Goal: Contribute content: Add original content to the website for others to see

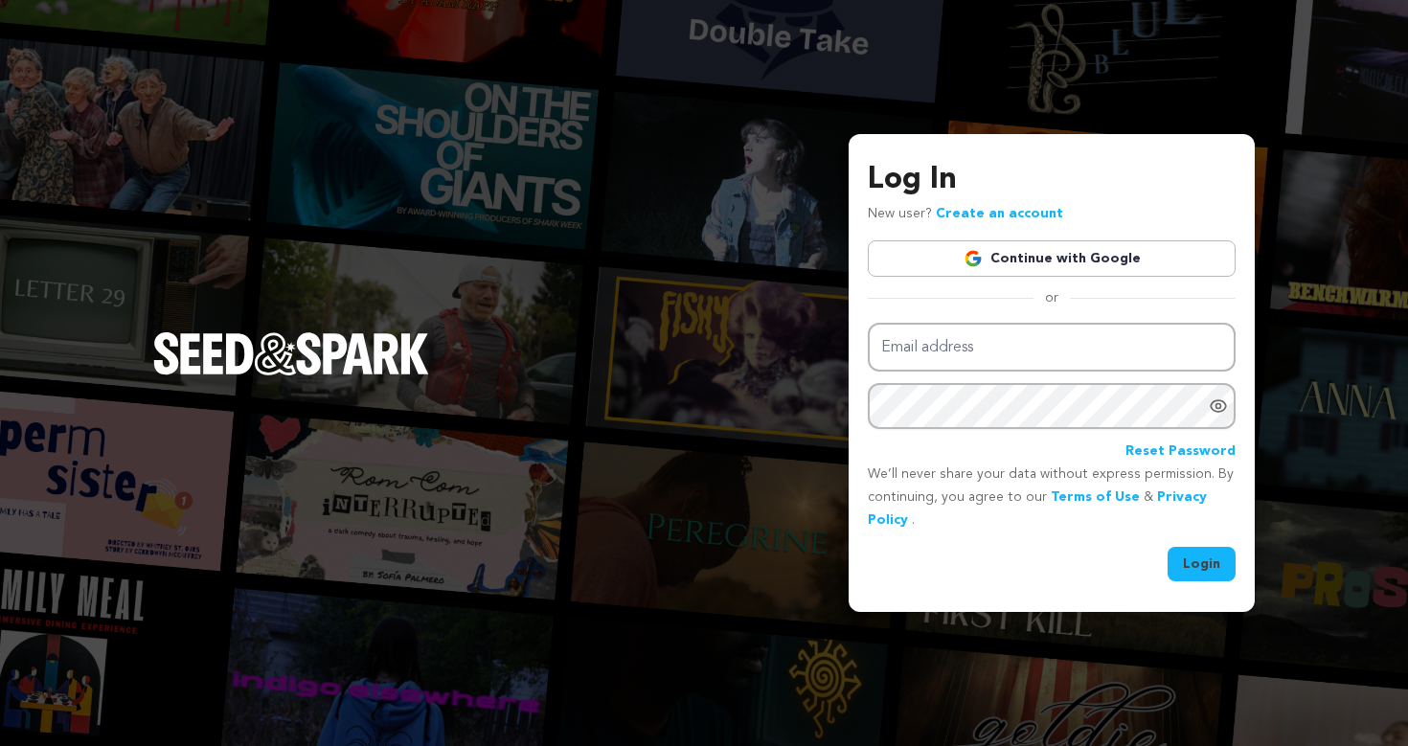
click at [1046, 261] on link "Continue with Google" at bounding box center [1052, 258] width 368 height 36
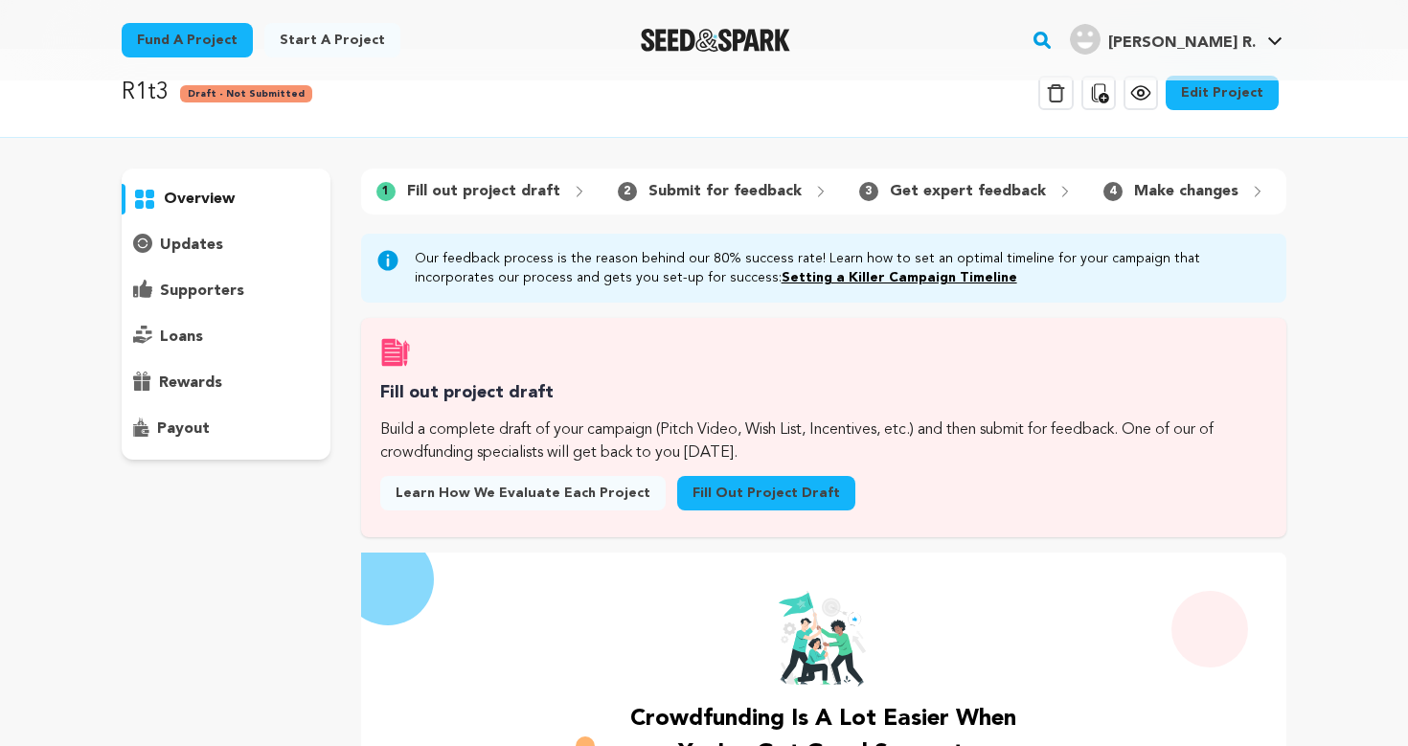
scroll to position [36, 0]
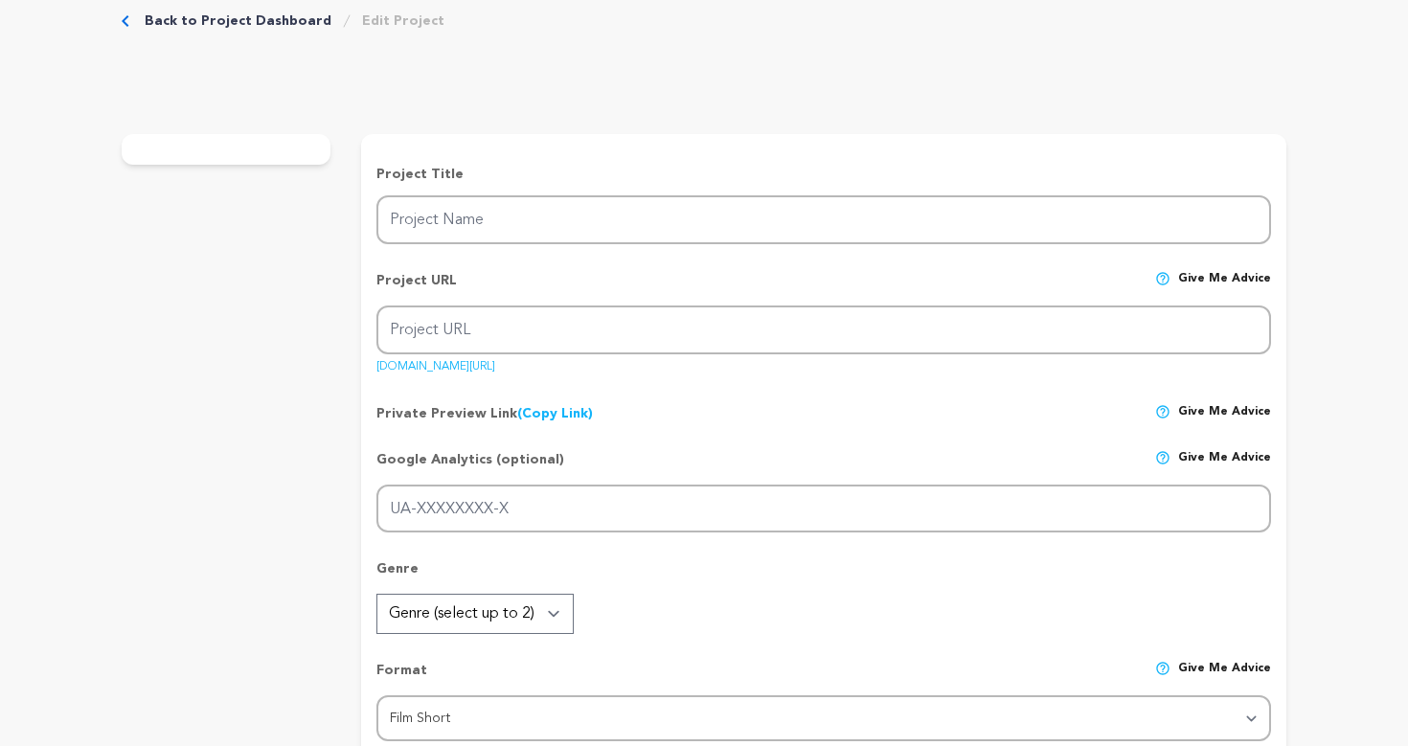
scroll to position [42, 0]
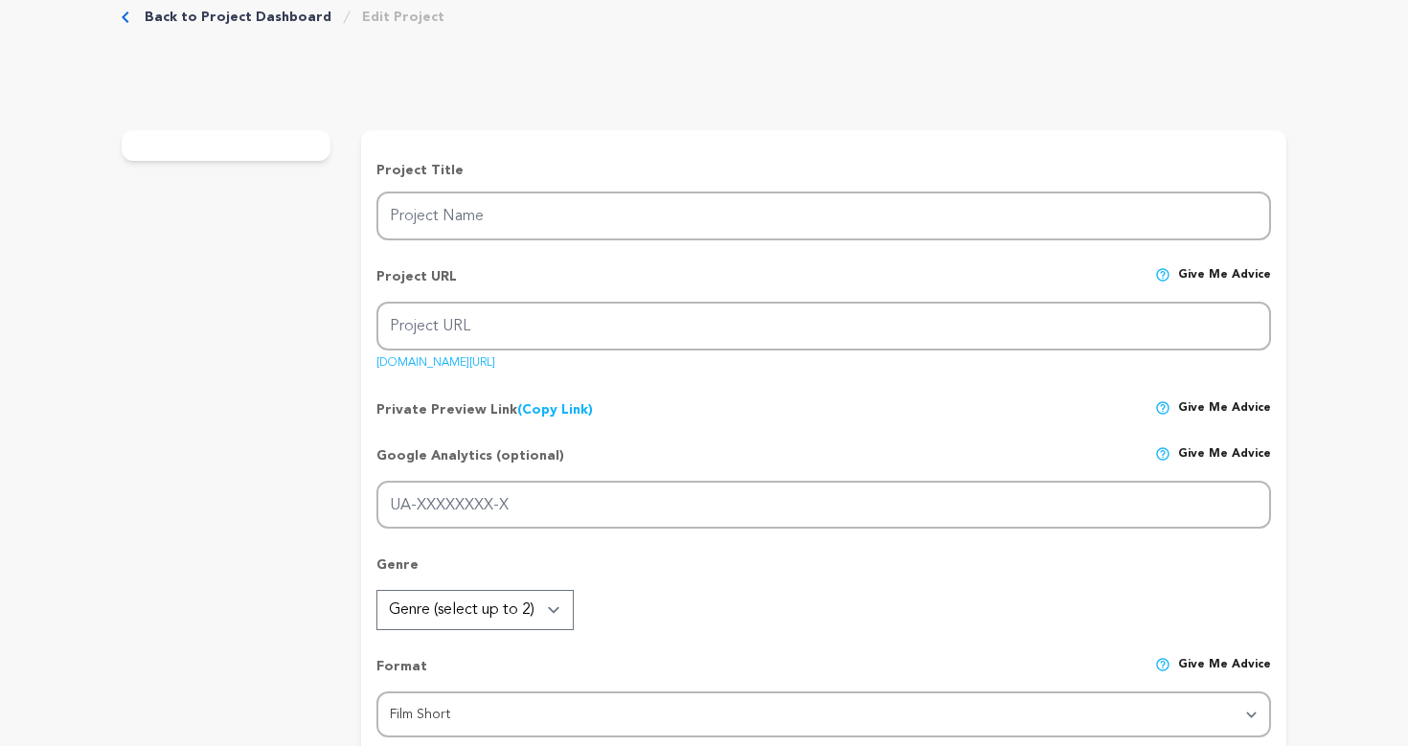
type input "R1t3"
type input "r1t3"
type input "A gaming livestreamer, desperate to raise money, turns to superstitious means t…"
type textarea "Horror thrives on the fears of the moment. R1t3 takes you inside the warped wor…"
type textarea "Our mission is to explore the figure of the influencer and the pressures of int…"
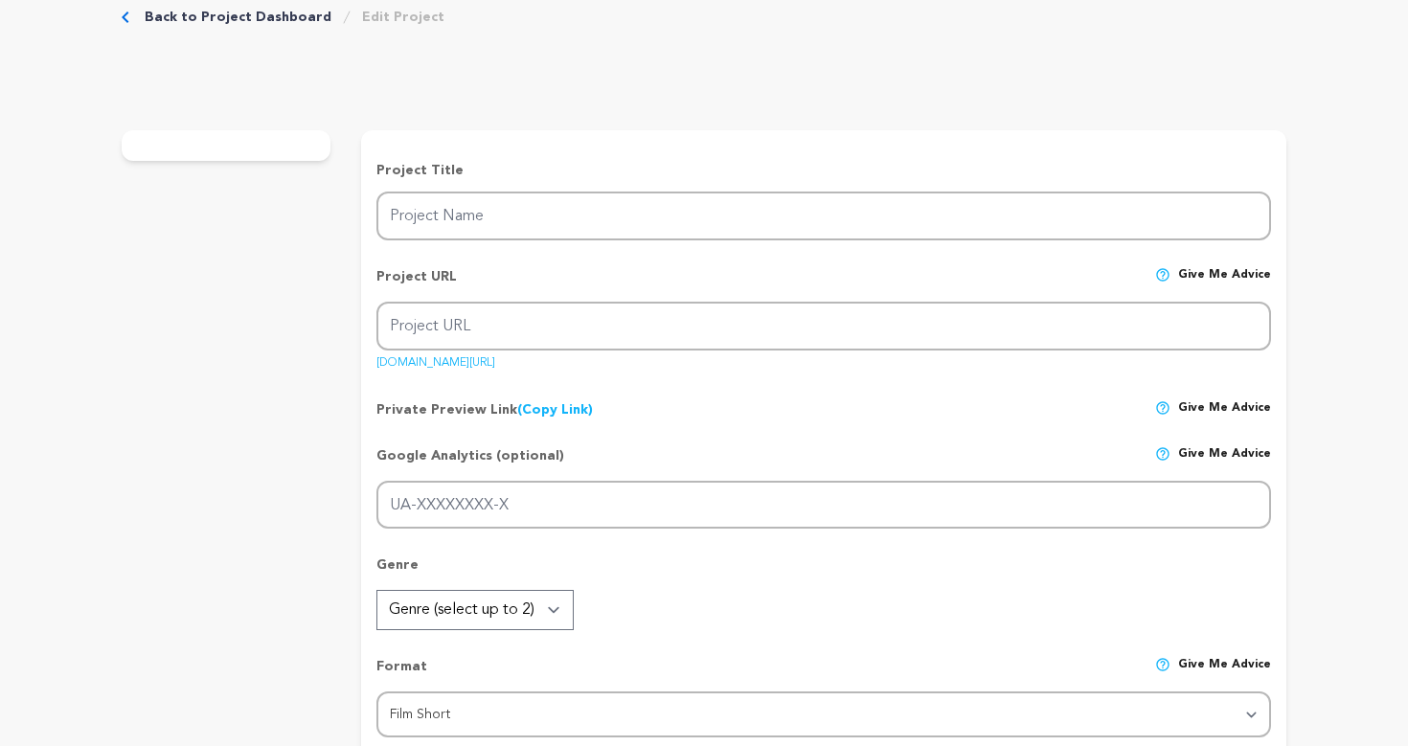
radio input "true"
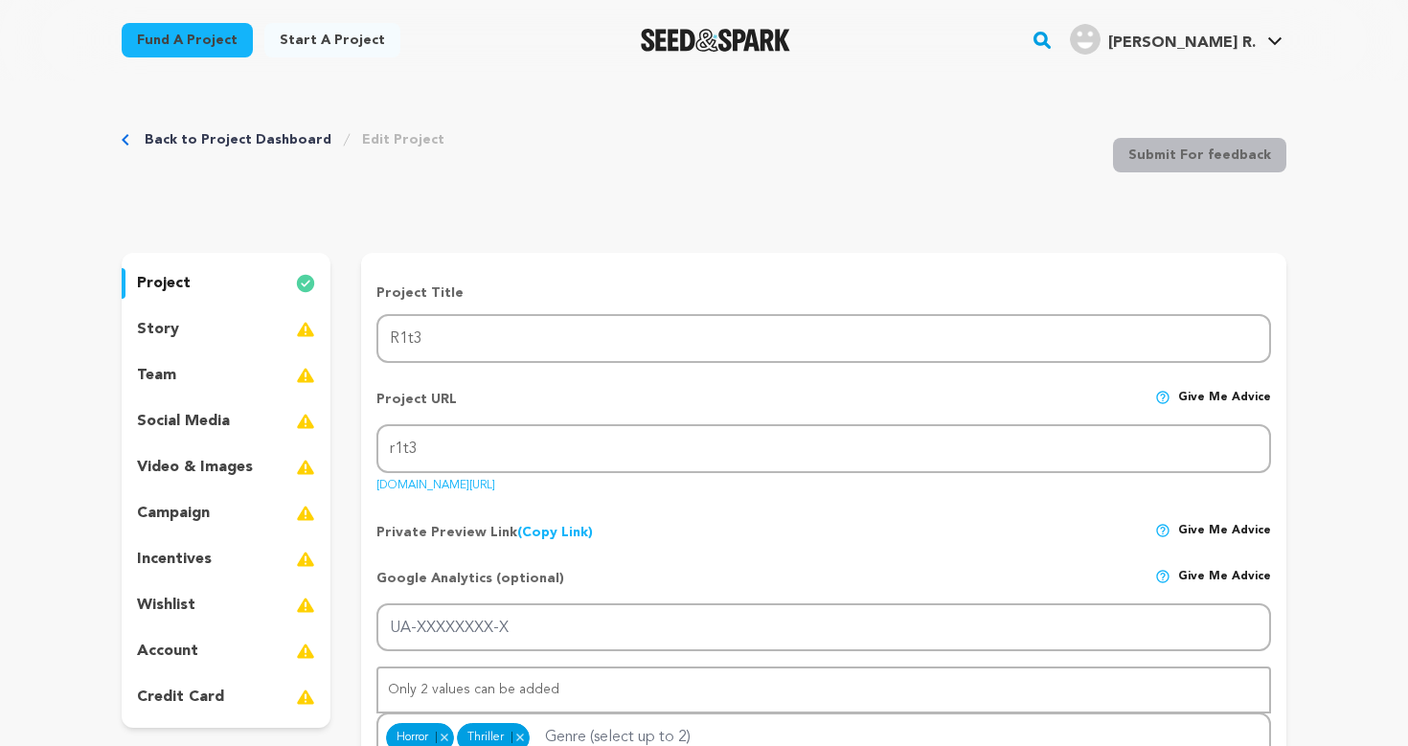
scroll to position [0, 0]
click at [203, 318] on div "story" at bounding box center [226, 329] width 209 height 31
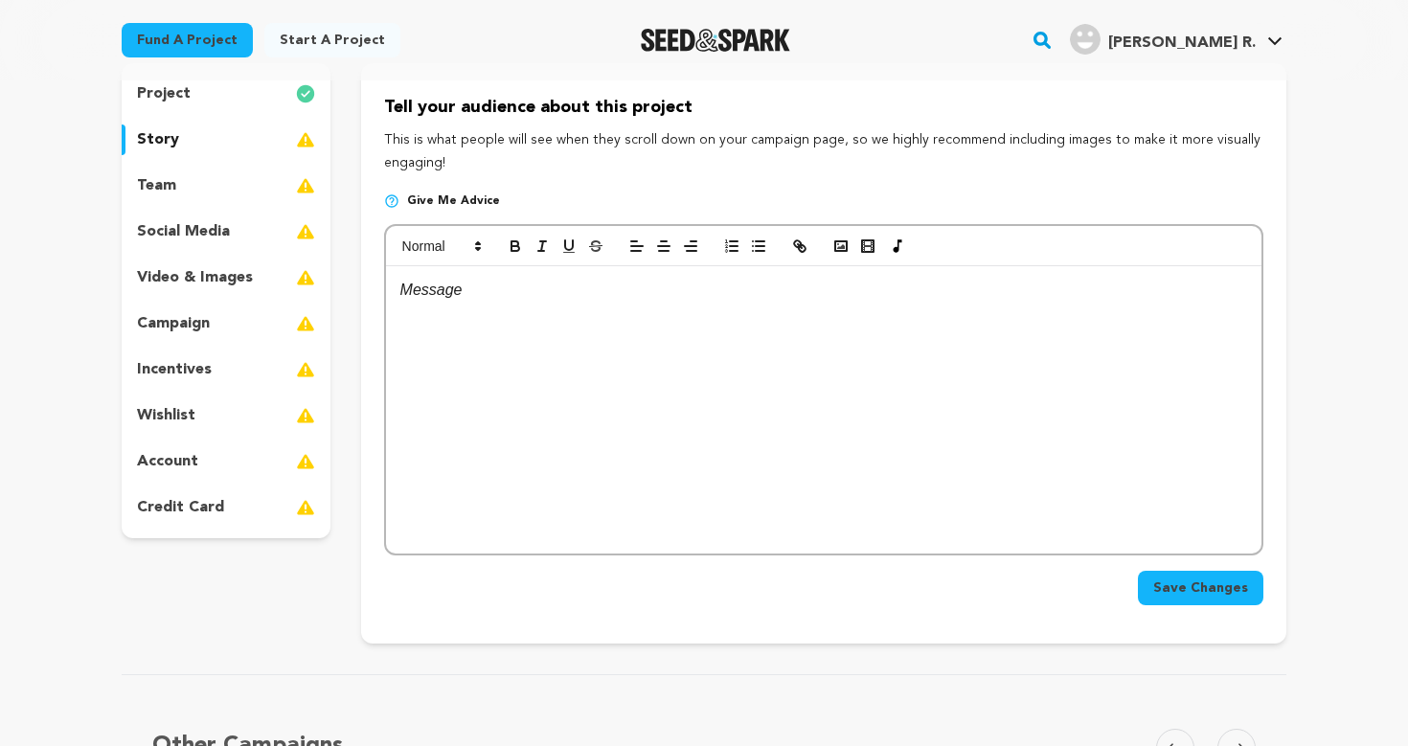
scroll to position [88, 0]
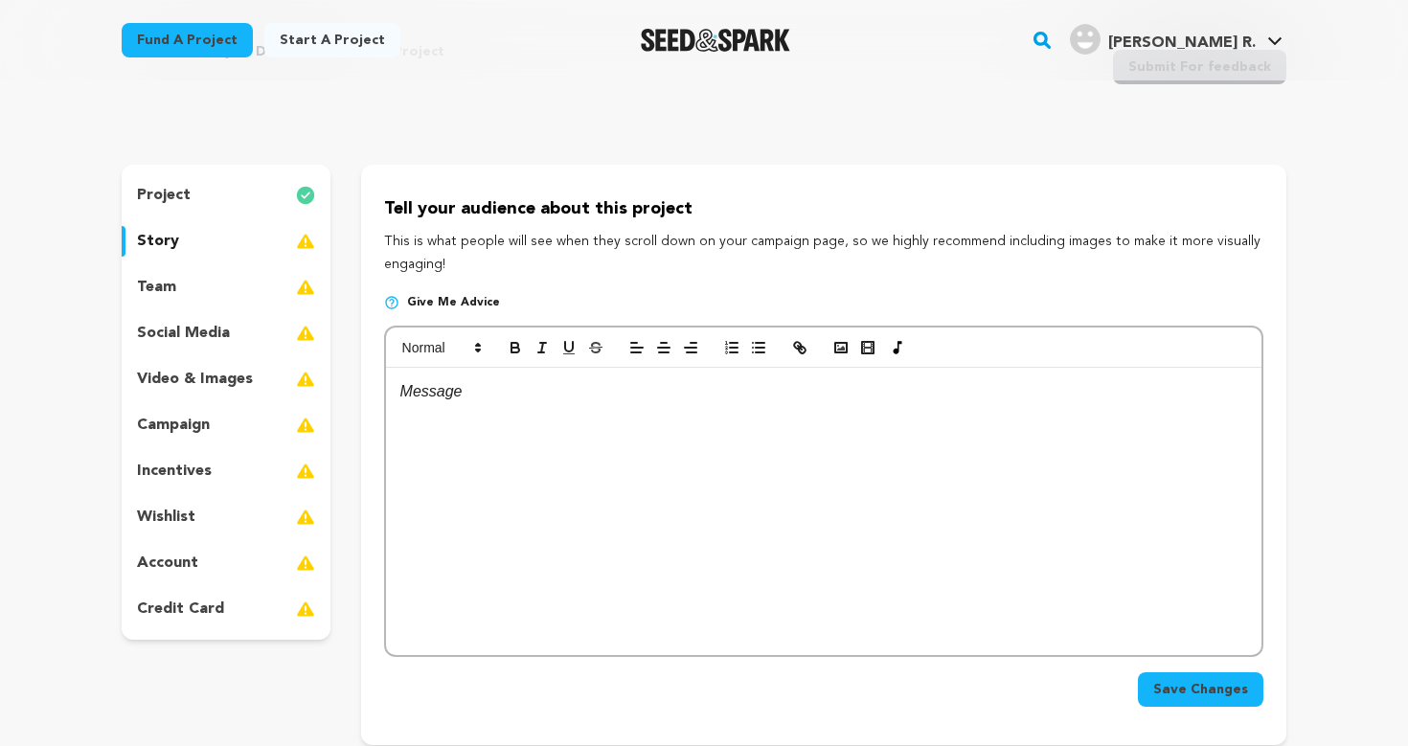
click at [453, 422] on div at bounding box center [823, 511] width 875 height 287
click at [216, 207] on div "project" at bounding box center [226, 195] width 209 height 31
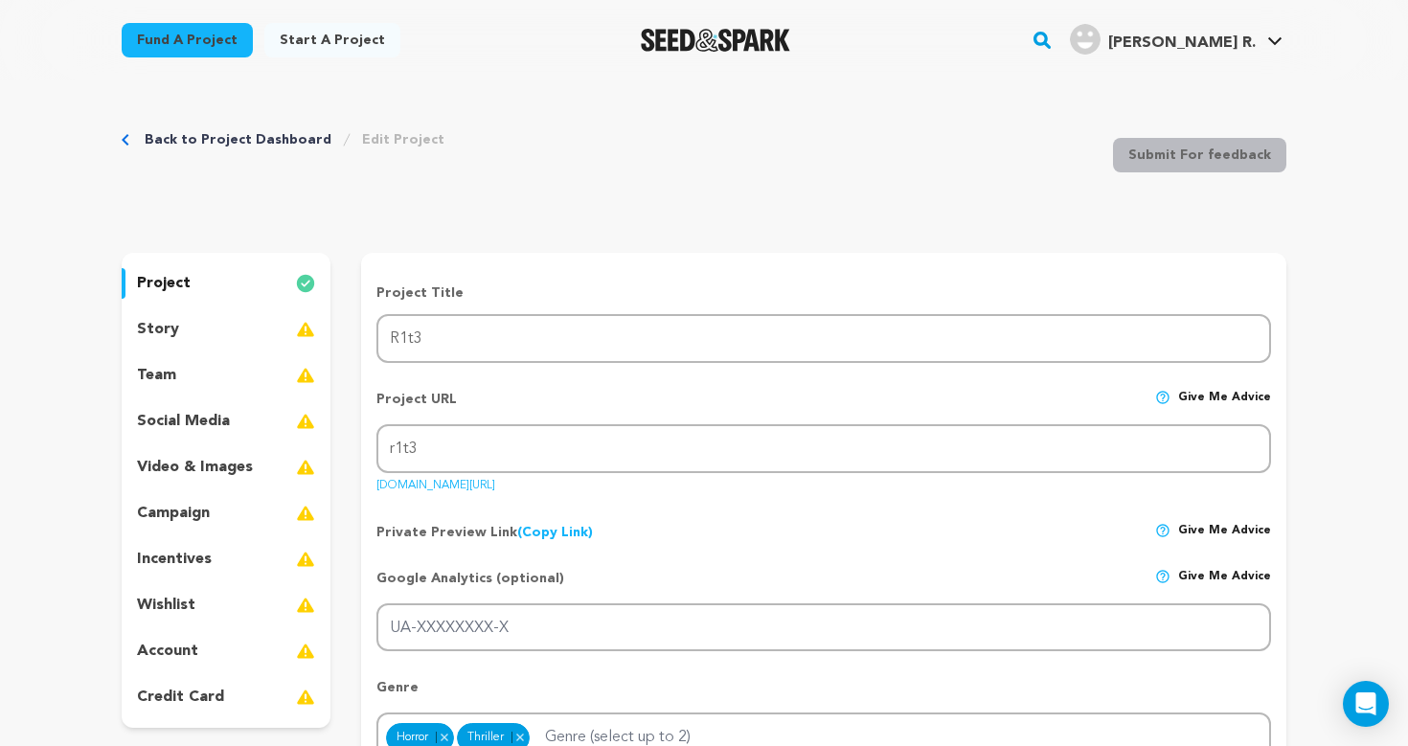
click at [216, 327] on div "story" at bounding box center [226, 329] width 209 height 31
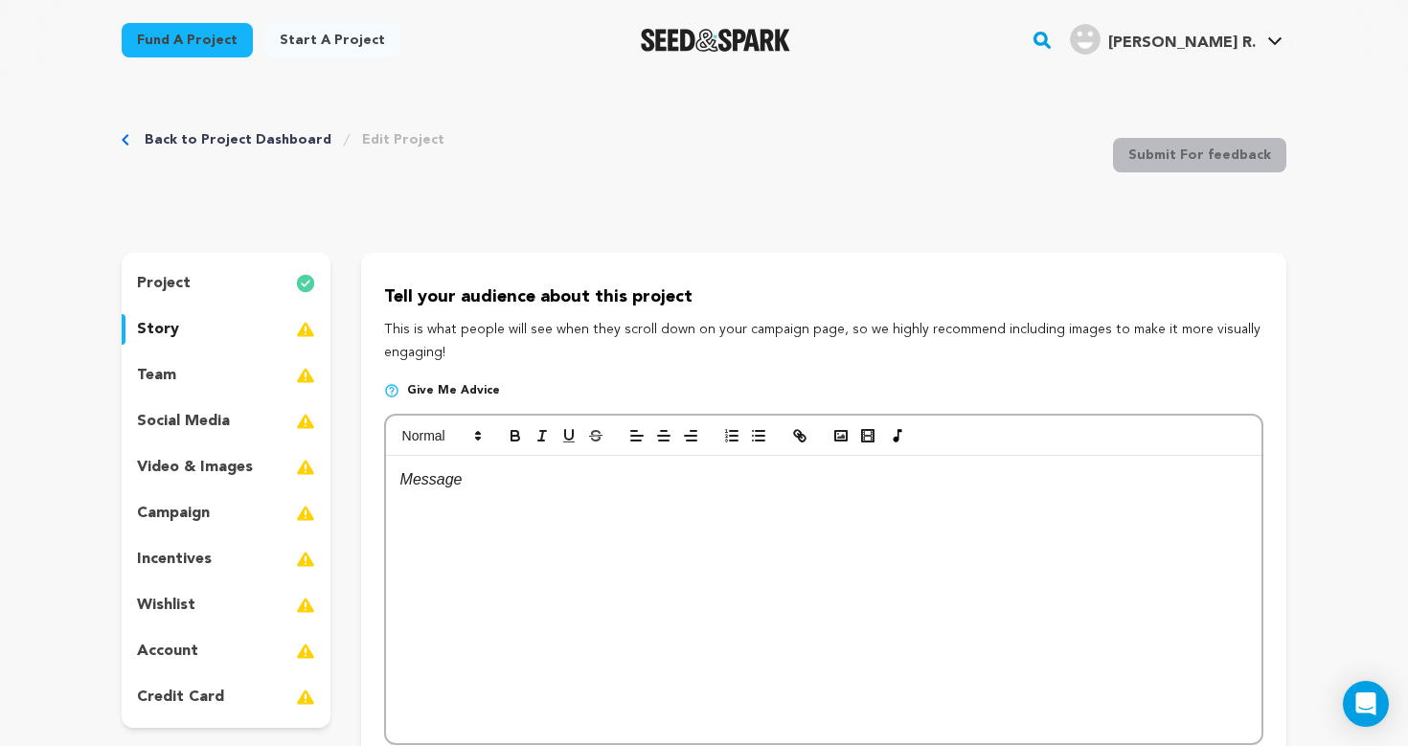
click at [563, 512] on div at bounding box center [823, 599] width 875 height 287
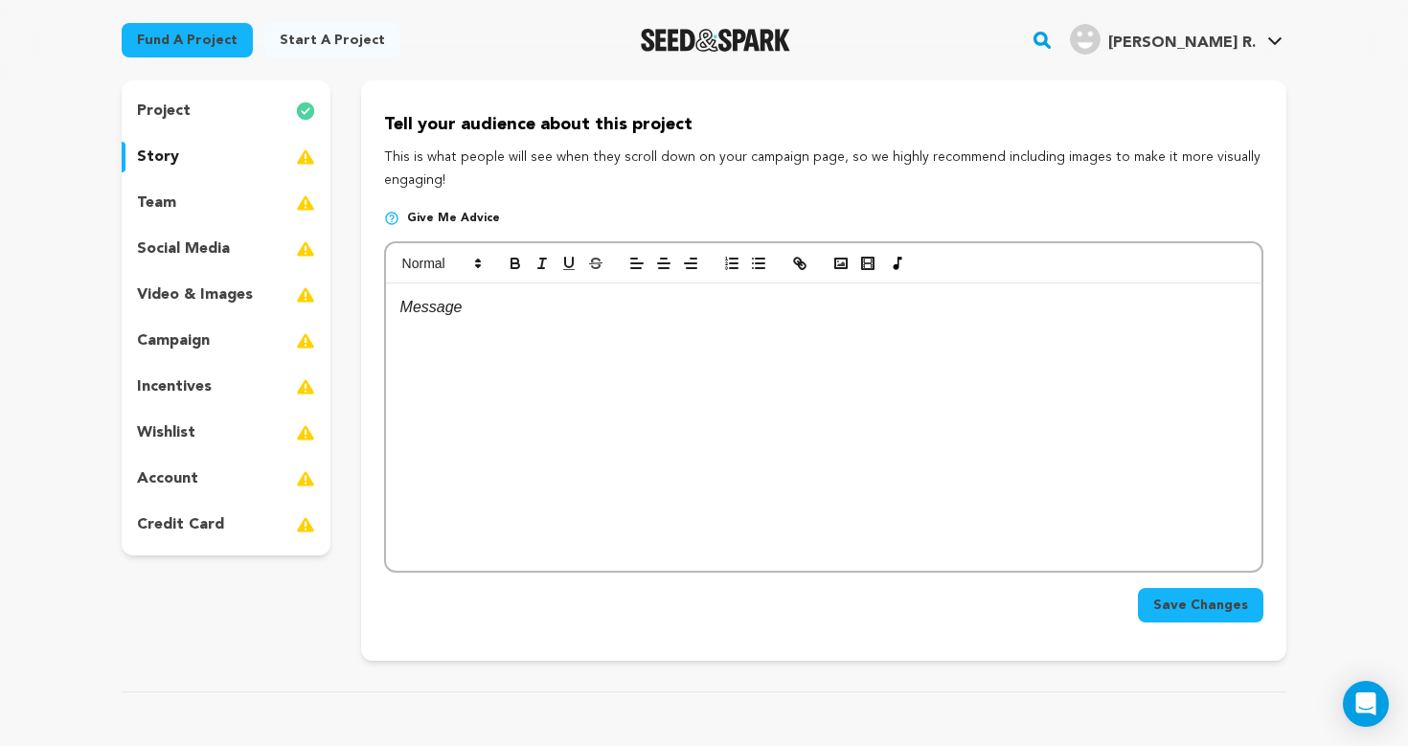
scroll to position [167, 0]
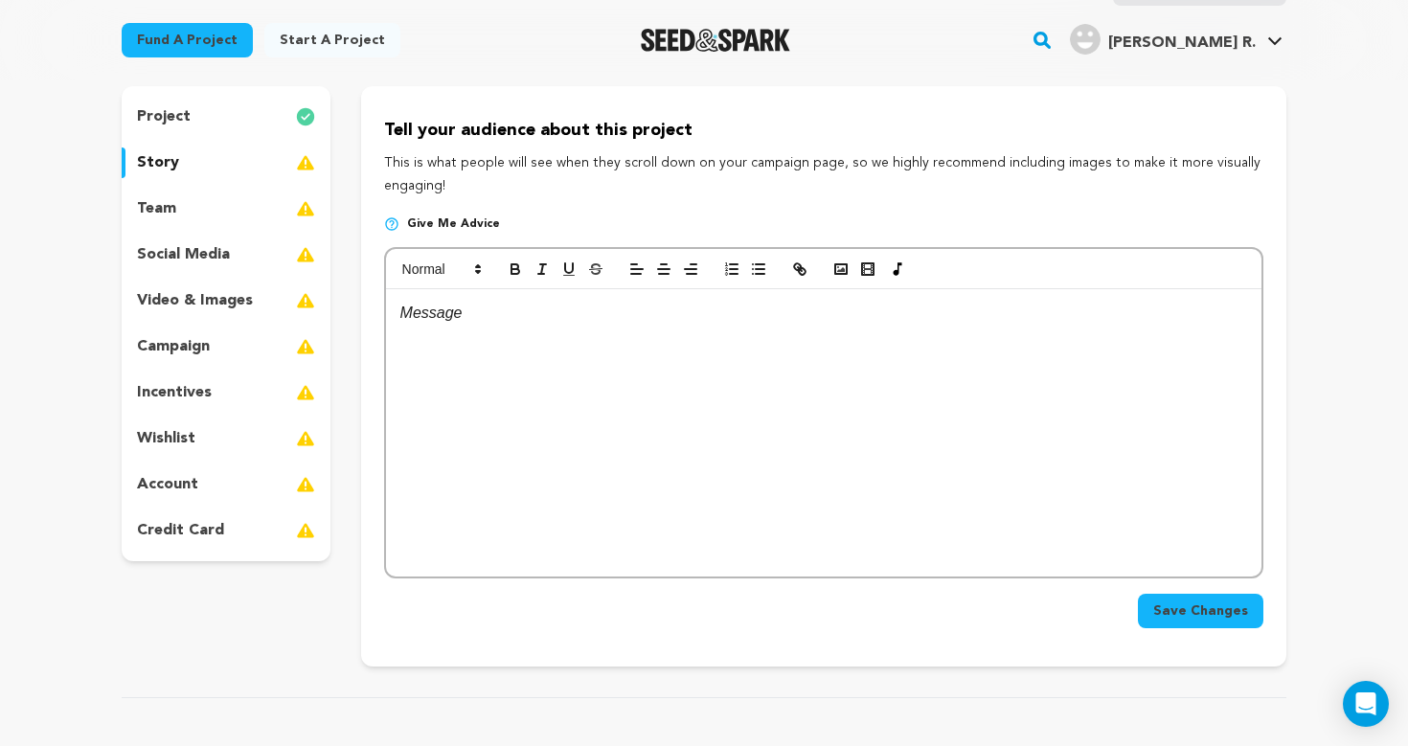
click at [235, 211] on div "team" at bounding box center [226, 208] width 209 height 31
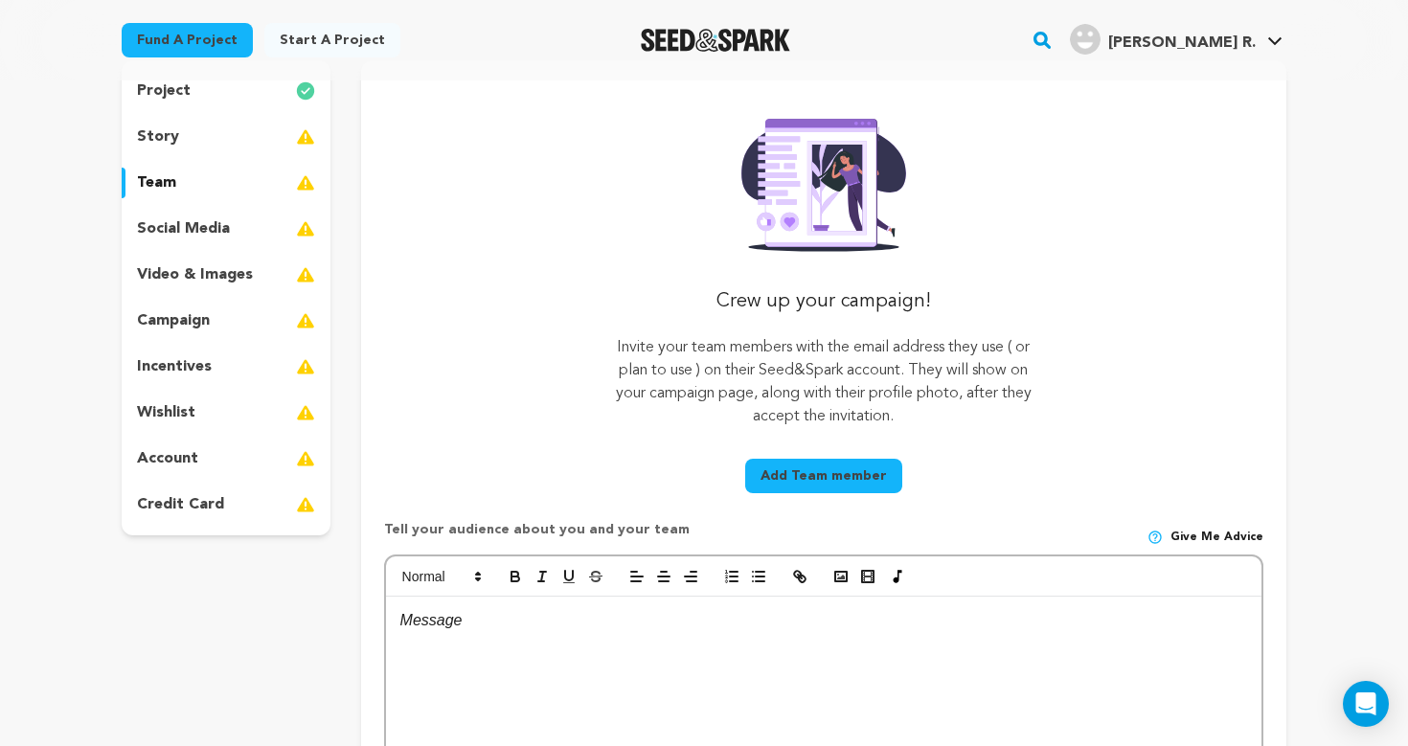
scroll to position [167, 0]
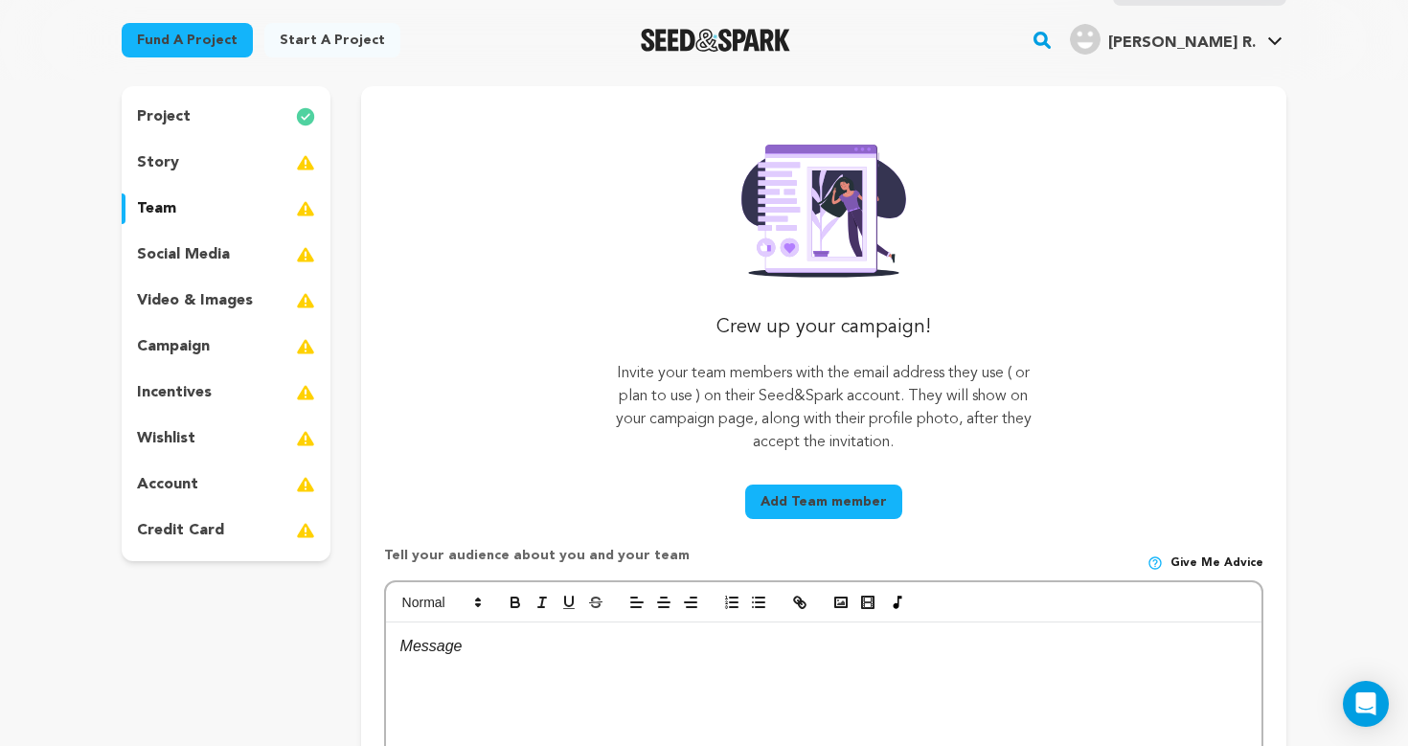
click at [812, 498] on button "Add Team member" at bounding box center [823, 502] width 157 height 34
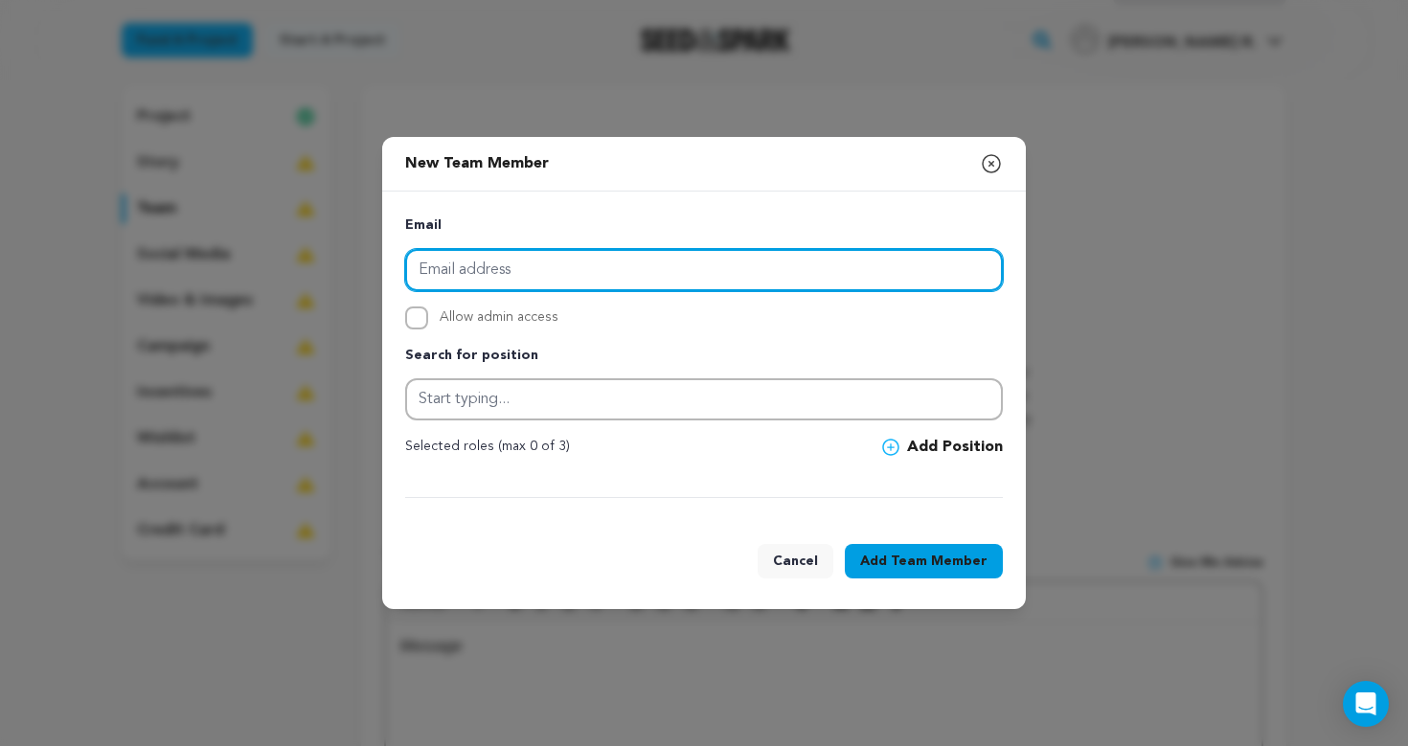
click at [510, 271] on input "email" at bounding box center [704, 270] width 598 height 42
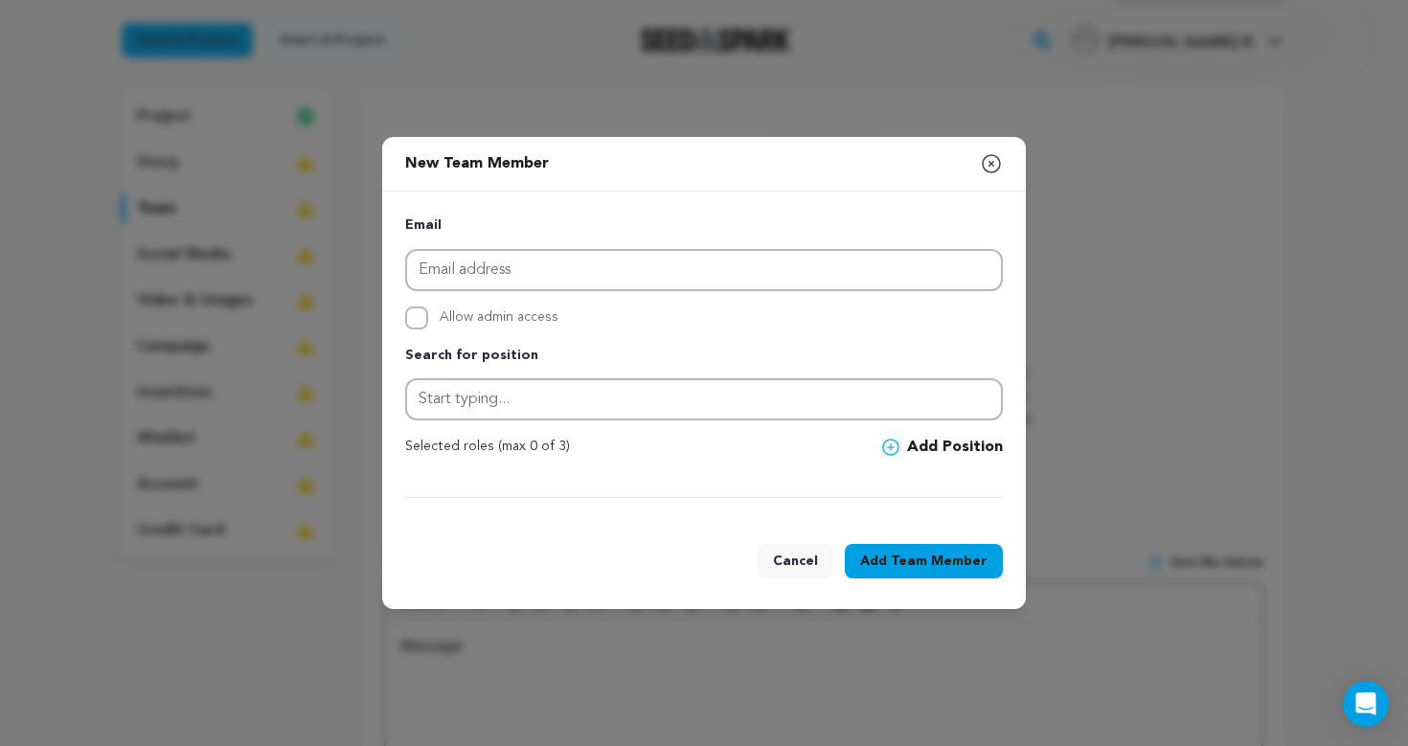
click at [994, 163] on icon "button" at bounding box center [991, 163] width 23 height 23
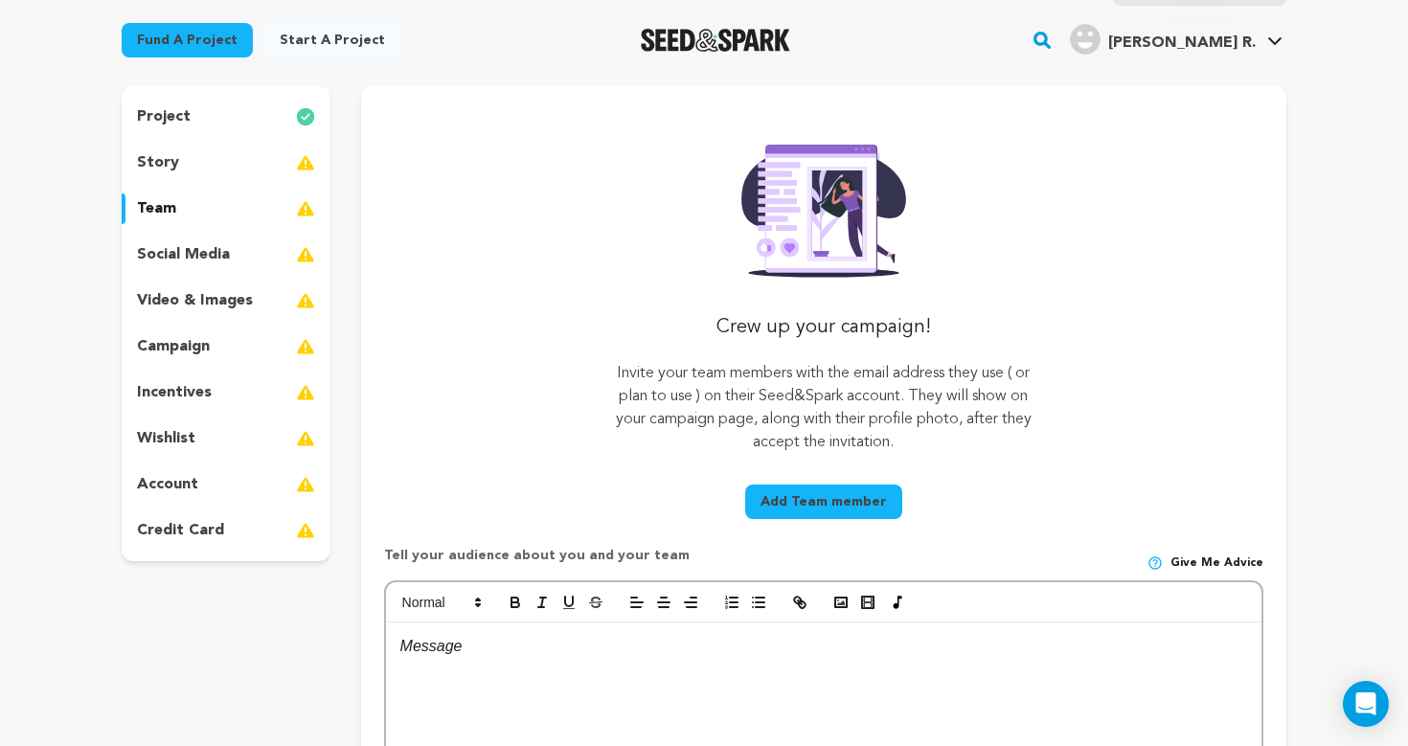
click at [221, 160] on div "story" at bounding box center [226, 162] width 209 height 31
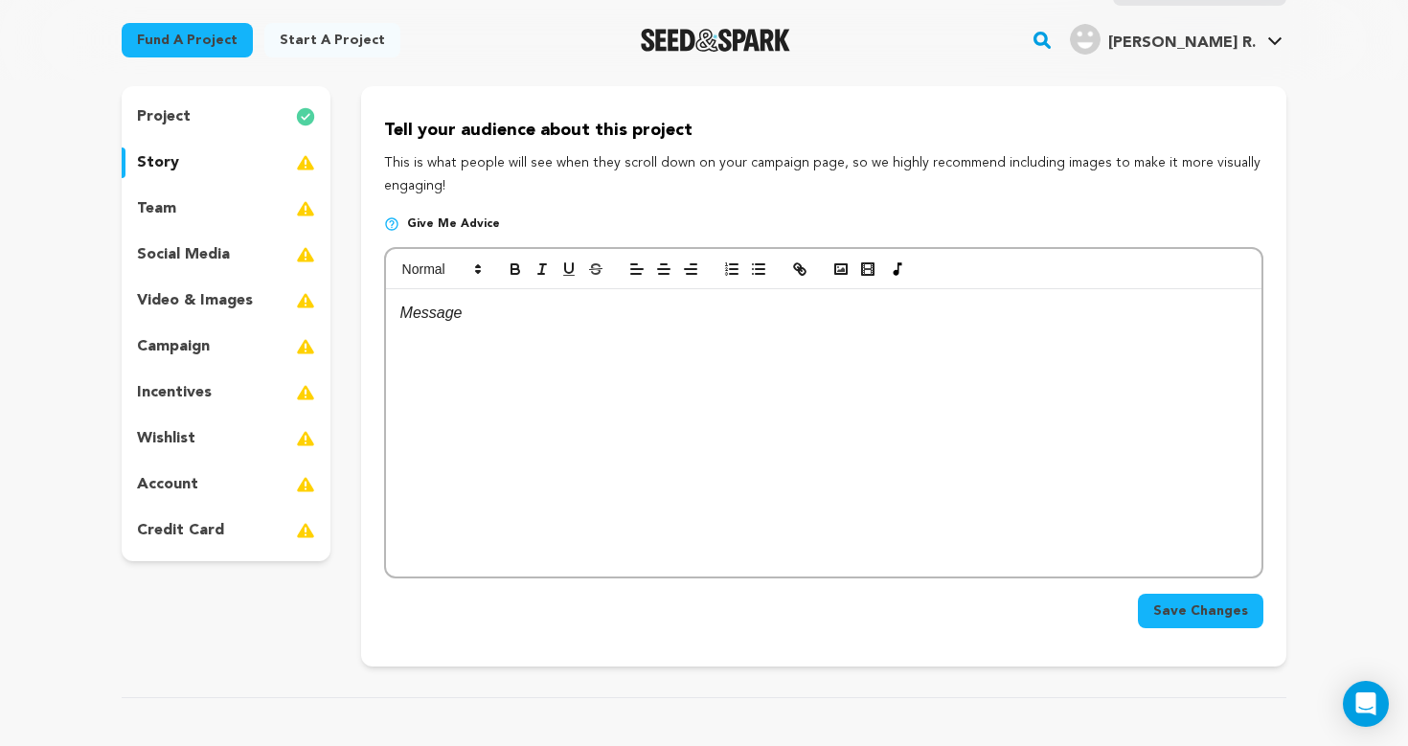
click at [496, 352] on div at bounding box center [823, 432] width 875 height 287
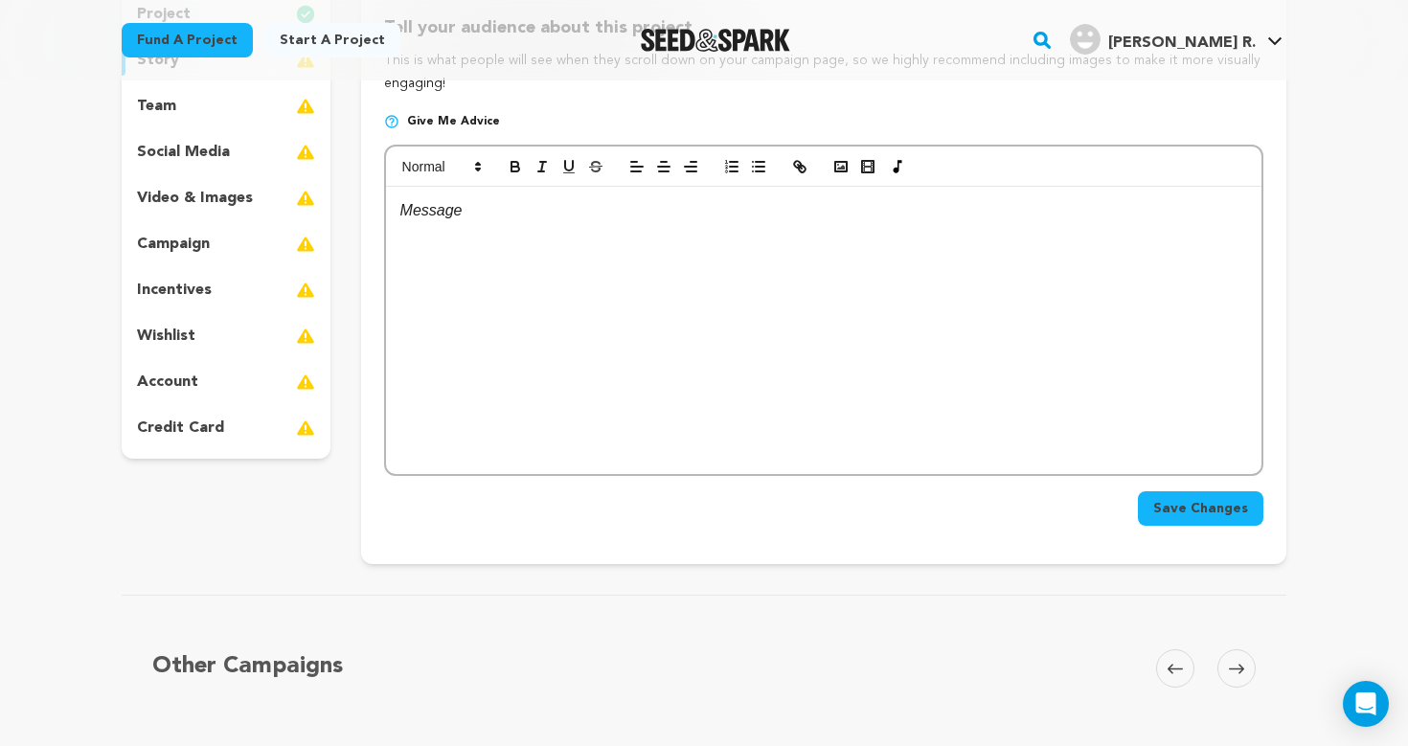
scroll to position [264, 0]
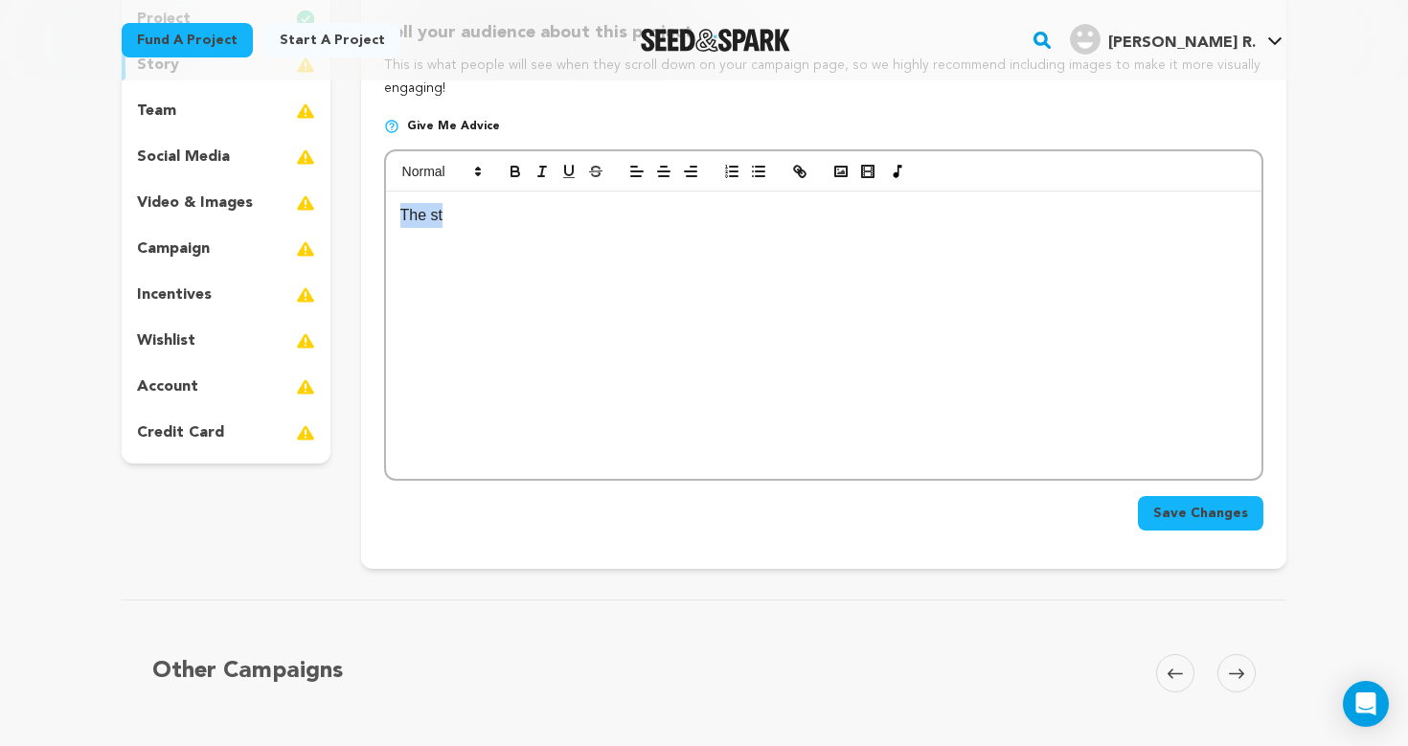
drag, startPoint x: 484, startPoint y: 216, endPoint x: 341, endPoint y: 209, distance: 142.9
click at [341, 209] on div "project story team social media video & images campaign incentives wishlist" at bounding box center [704, 279] width 1165 height 580
click at [531, 209] on p "The st" at bounding box center [823, 215] width 847 height 25
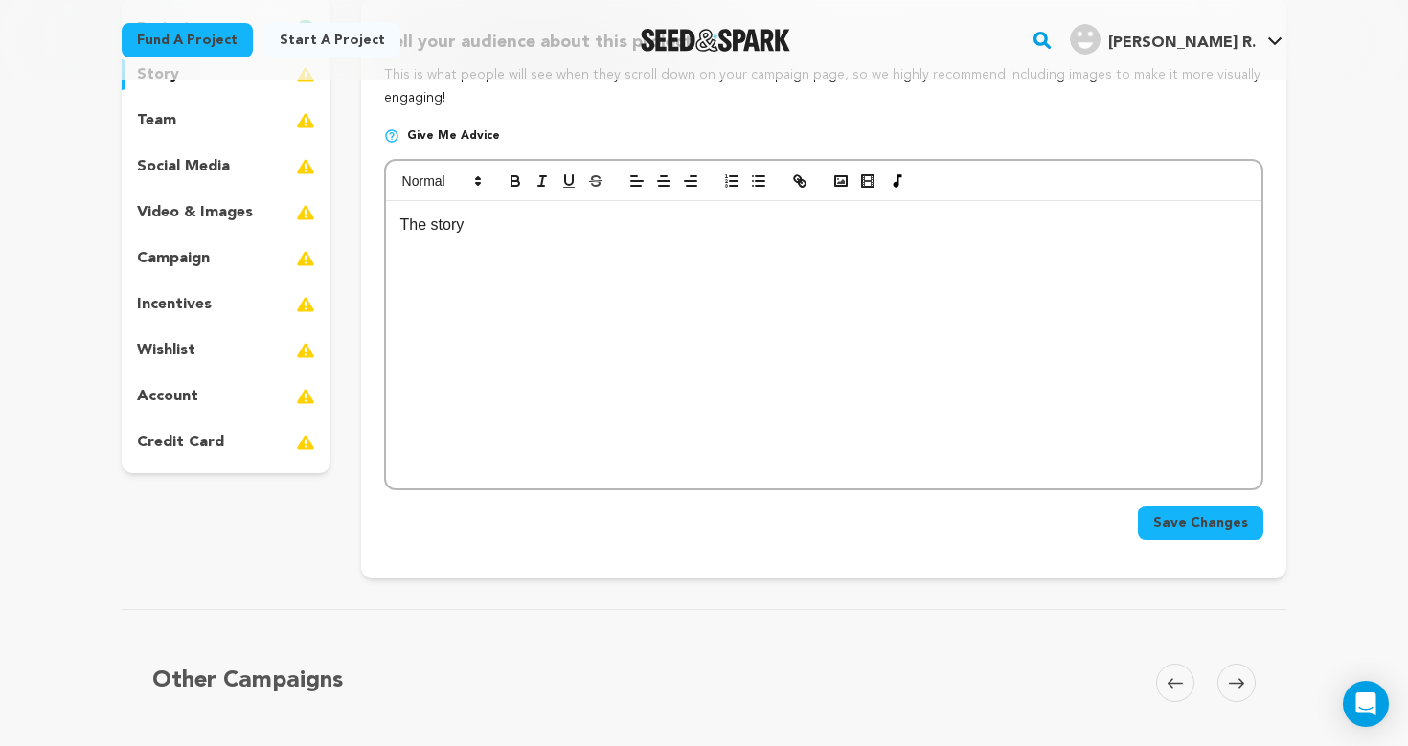
click at [613, 251] on div "The story" at bounding box center [823, 344] width 875 height 287
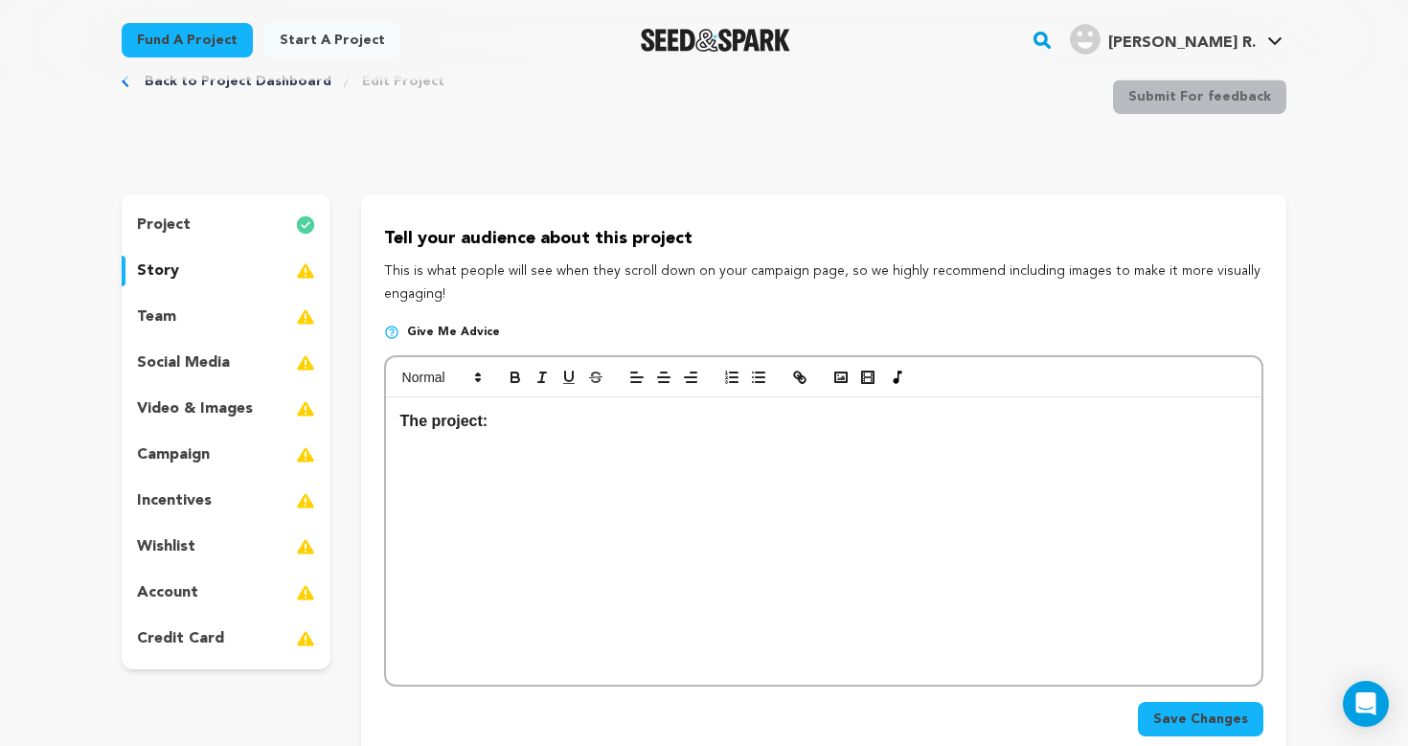
scroll to position [18, 0]
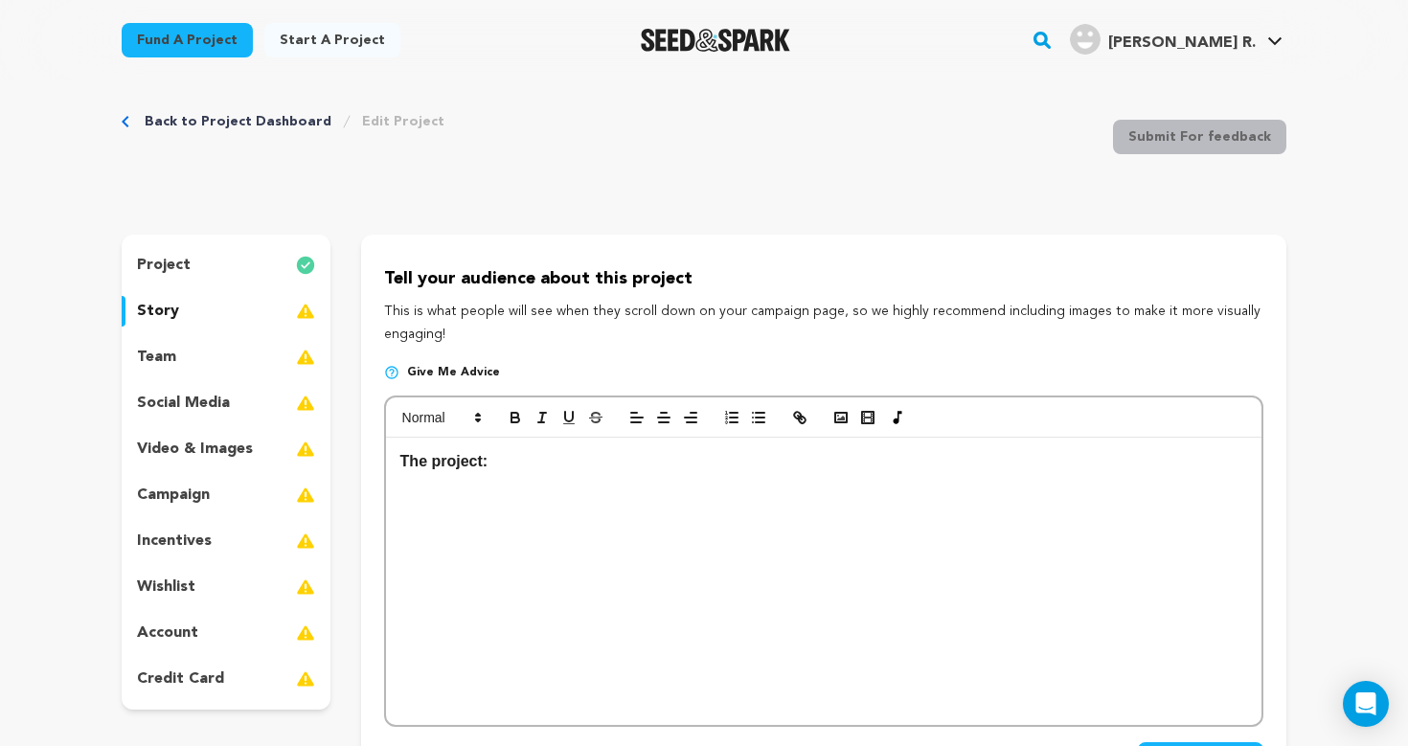
click at [214, 256] on div "project" at bounding box center [226, 265] width 209 height 31
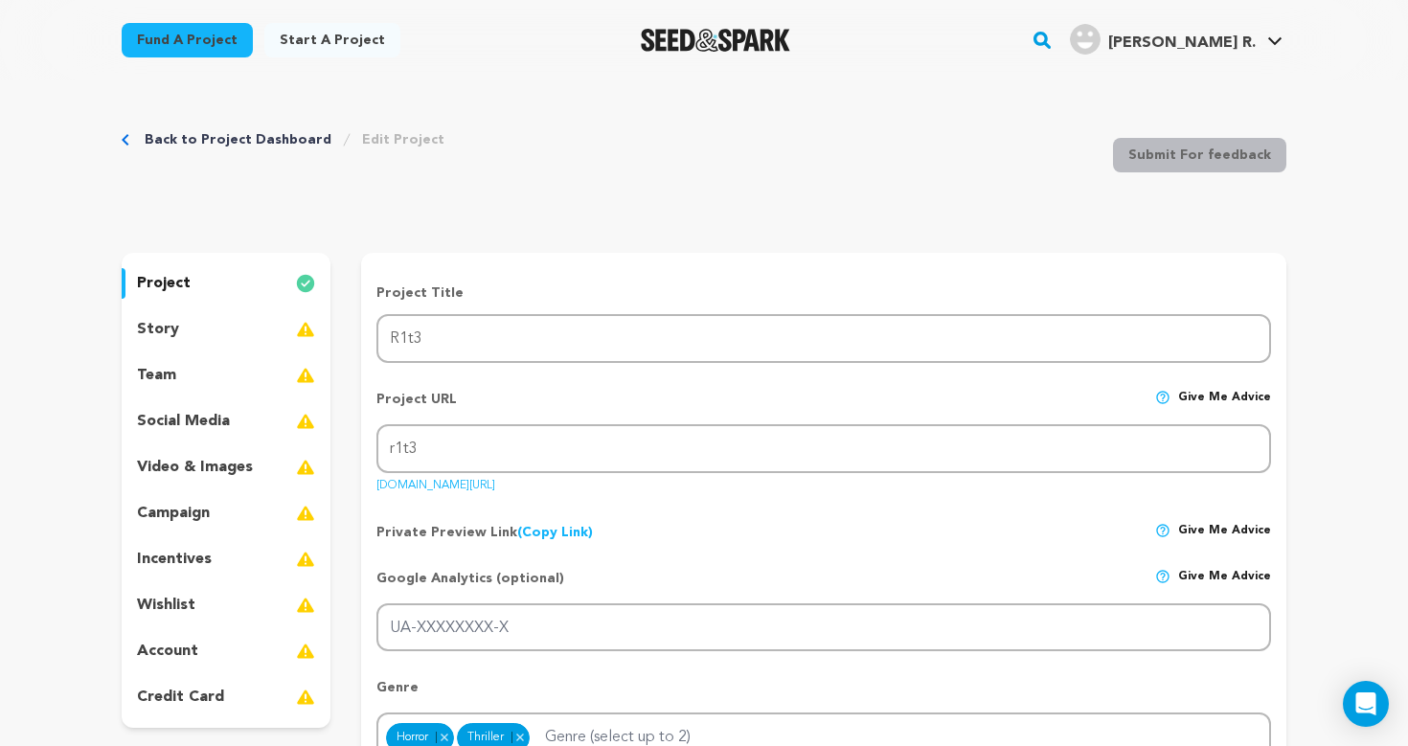
click at [217, 327] on div "story" at bounding box center [226, 329] width 209 height 31
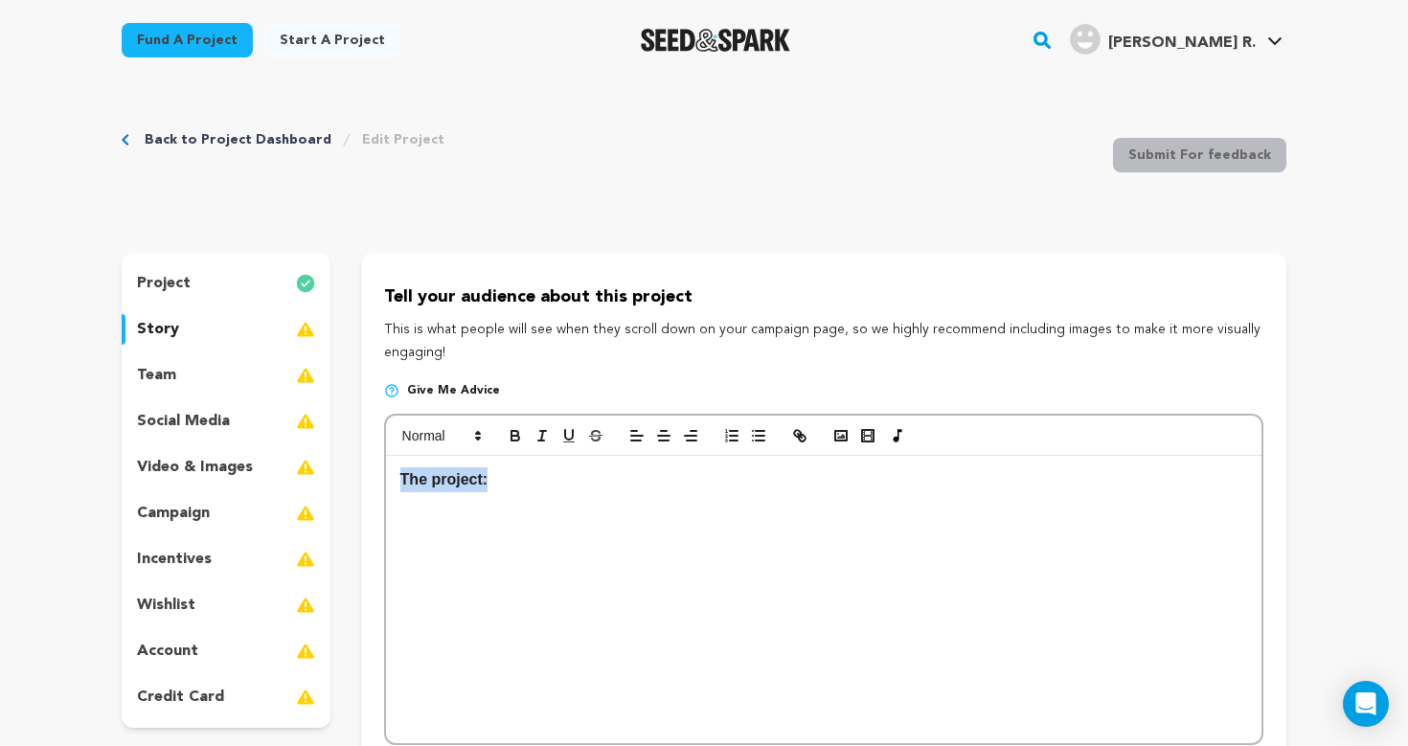
drag, startPoint x: 548, startPoint y: 491, endPoint x: 311, endPoint y: 460, distance: 238.7
click at [311, 460] on div "project story team social media video & images campaign incentives wishlist" at bounding box center [704, 543] width 1165 height 580
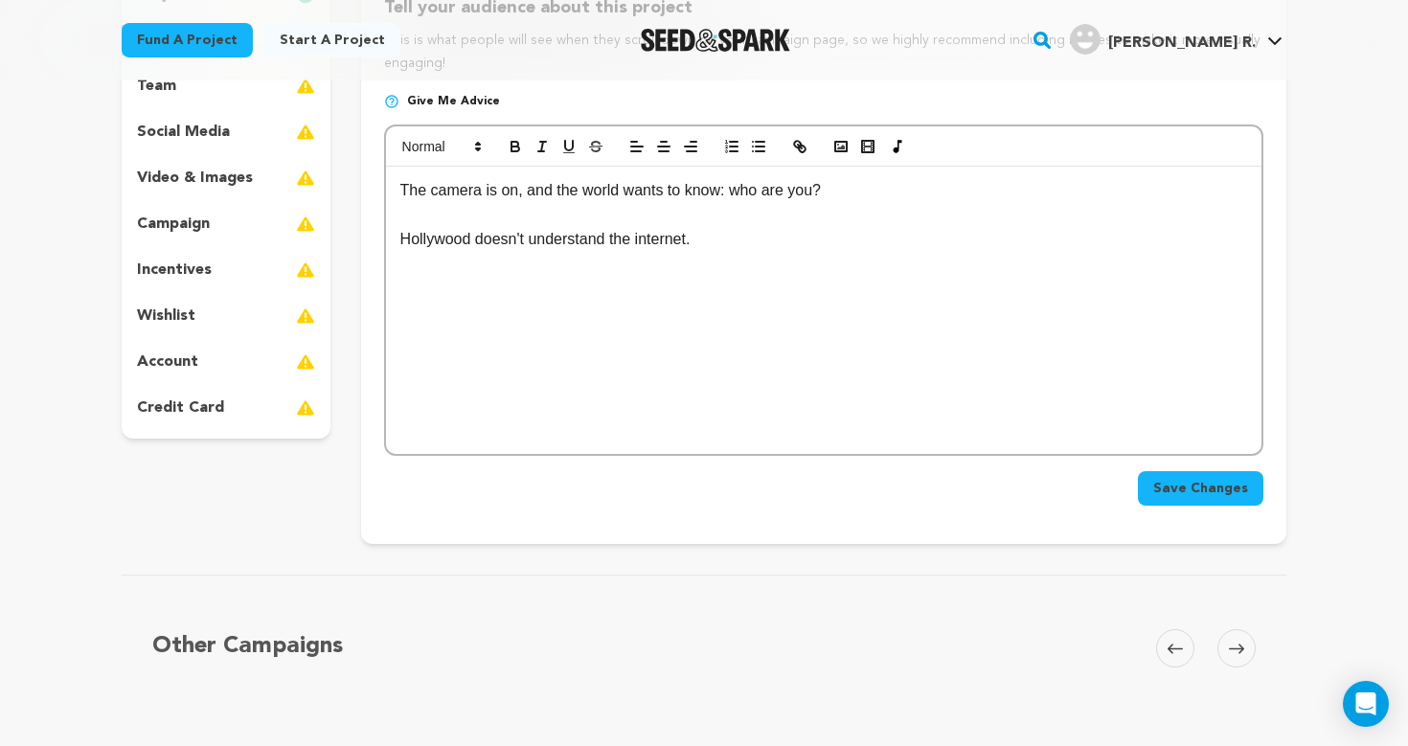
scroll to position [285, 0]
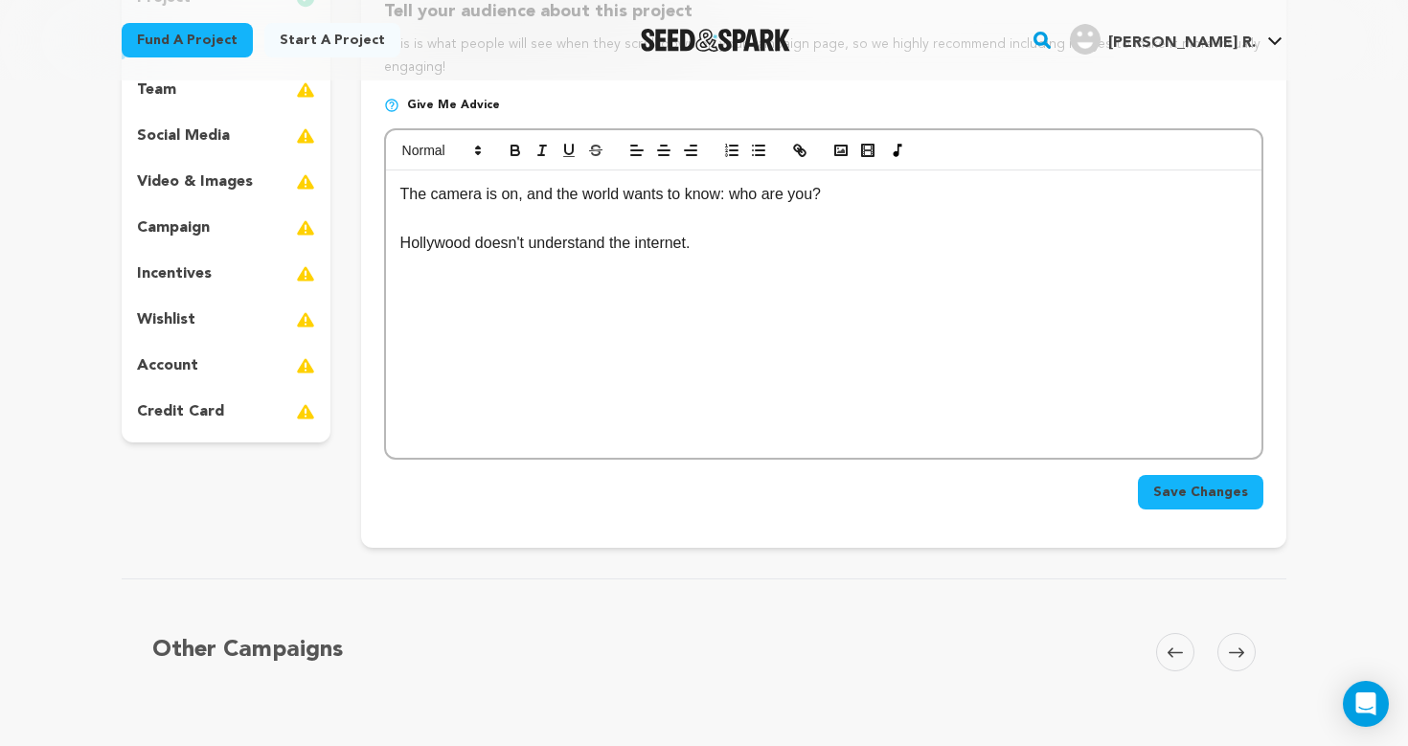
drag, startPoint x: 854, startPoint y: 267, endPoint x: 325, endPoint y: 112, distance: 551.9
click at [325, 112] on div "project story team social media video & images campaign incentives wishlist" at bounding box center [704, 257] width 1165 height 580
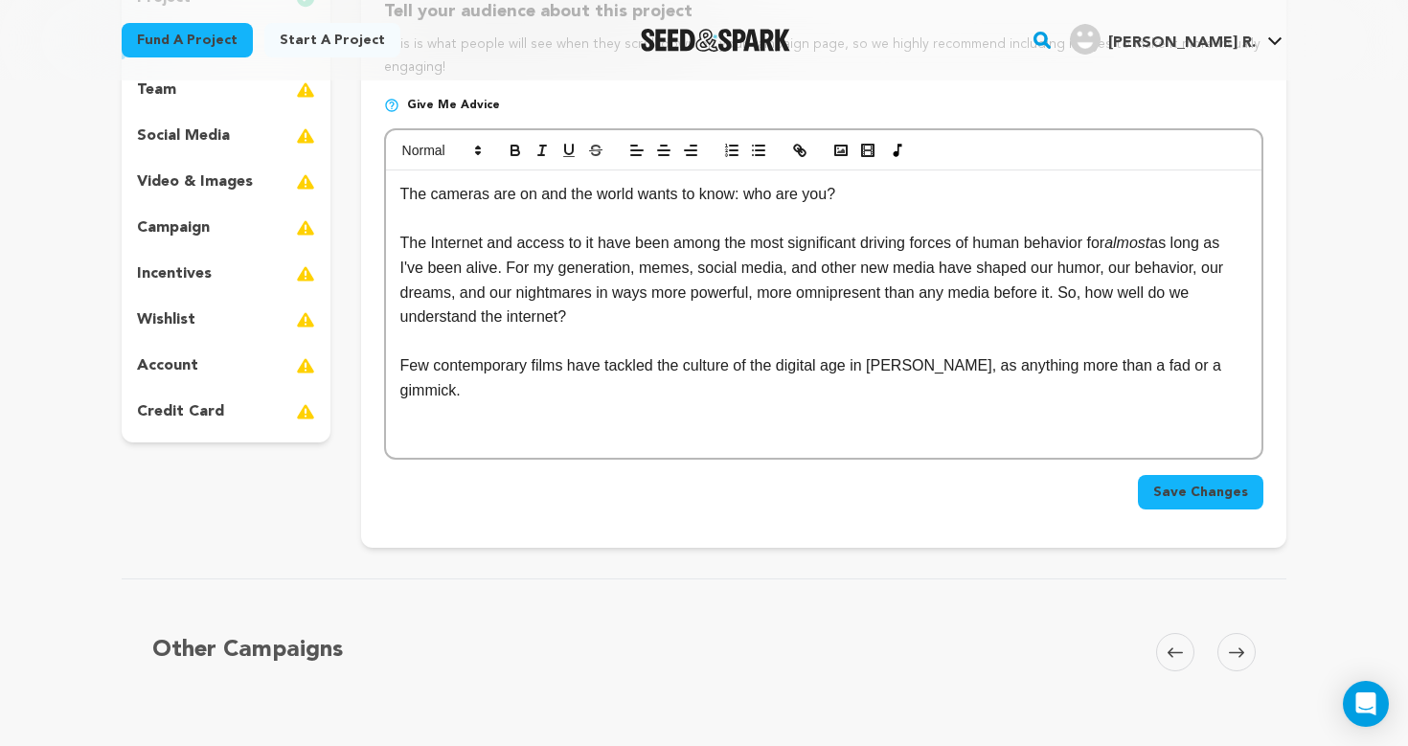
scroll to position [17, 0]
drag, startPoint x: 698, startPoint y: 262, endPoint x: 785, endPoint y: 266, distance: 87.2
click at [785, 266] on p "The Internet and access to it have been among the most significant driving forc…" at bounding box center [823, 280] width 847 height 98
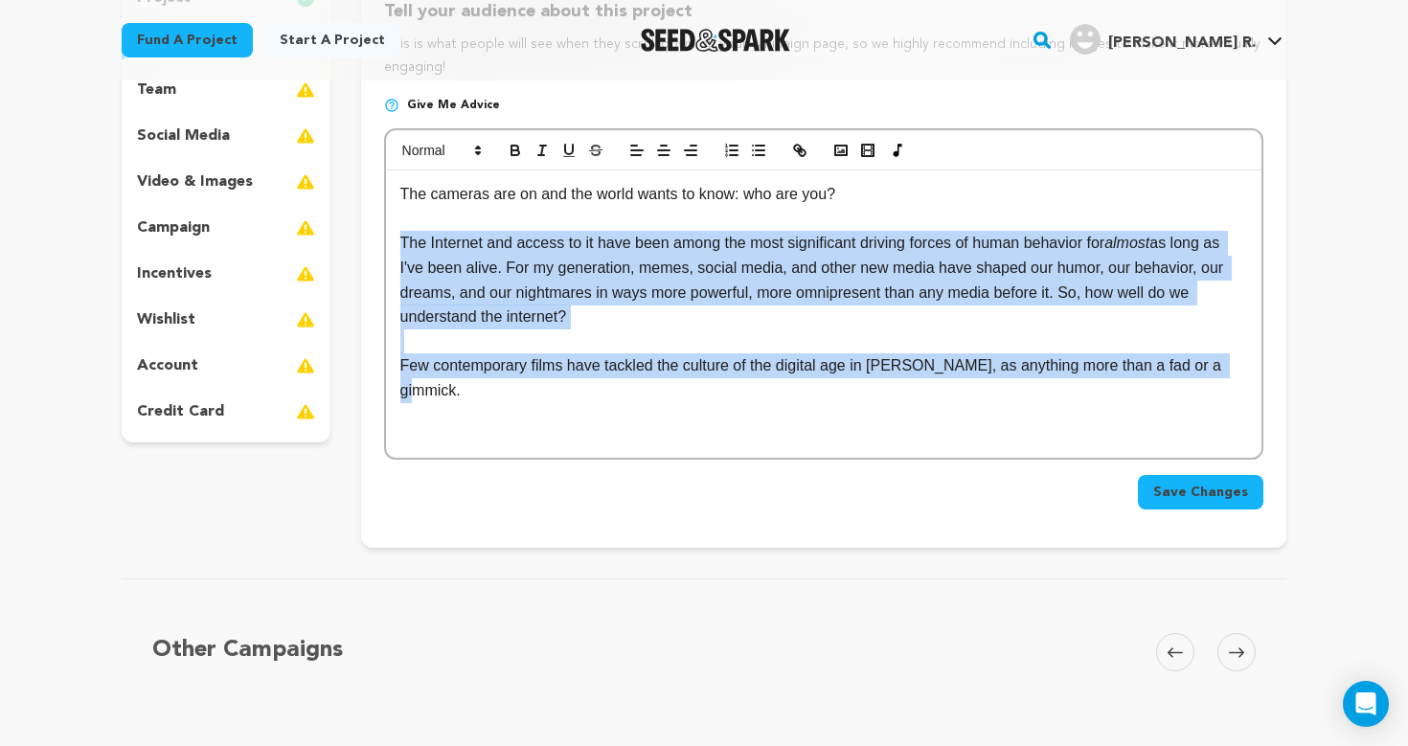
drag, startPoint x: 1240, startPoint y: 365, endPoint x: 397, endPoint y: 246, distance: 852.1
click at [397, 246] on div "The cameras are on and the world wants to know: who are you? The Internet and a…" at bounding box center [823, 313] width 875 height 287
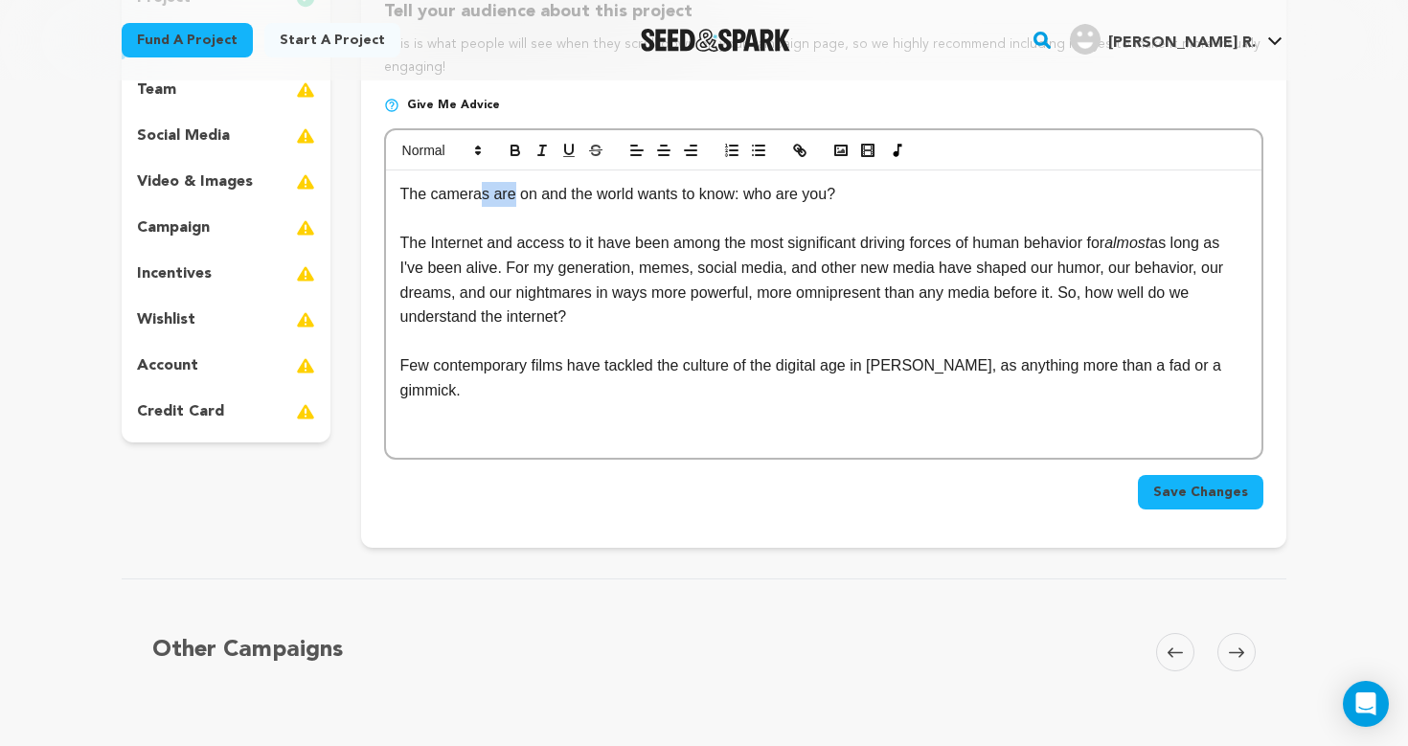
drag, startPoint x: 515, startPoint y: 194, endPoint x: 485, endPoint y: 196, distance: 30.7
click at [485, 196] on p "The cameras are on and the world wants to know: who are you?" at bounding box center [823, 194] width 847 height 25
click at [590, 216] on p at bounding box center [823, 219] width 847 height 25
click at [923, 317] on p "The Internet and access to it have been among the most significant driving forc…" at bounding box center [823, 280] width 847 height 98
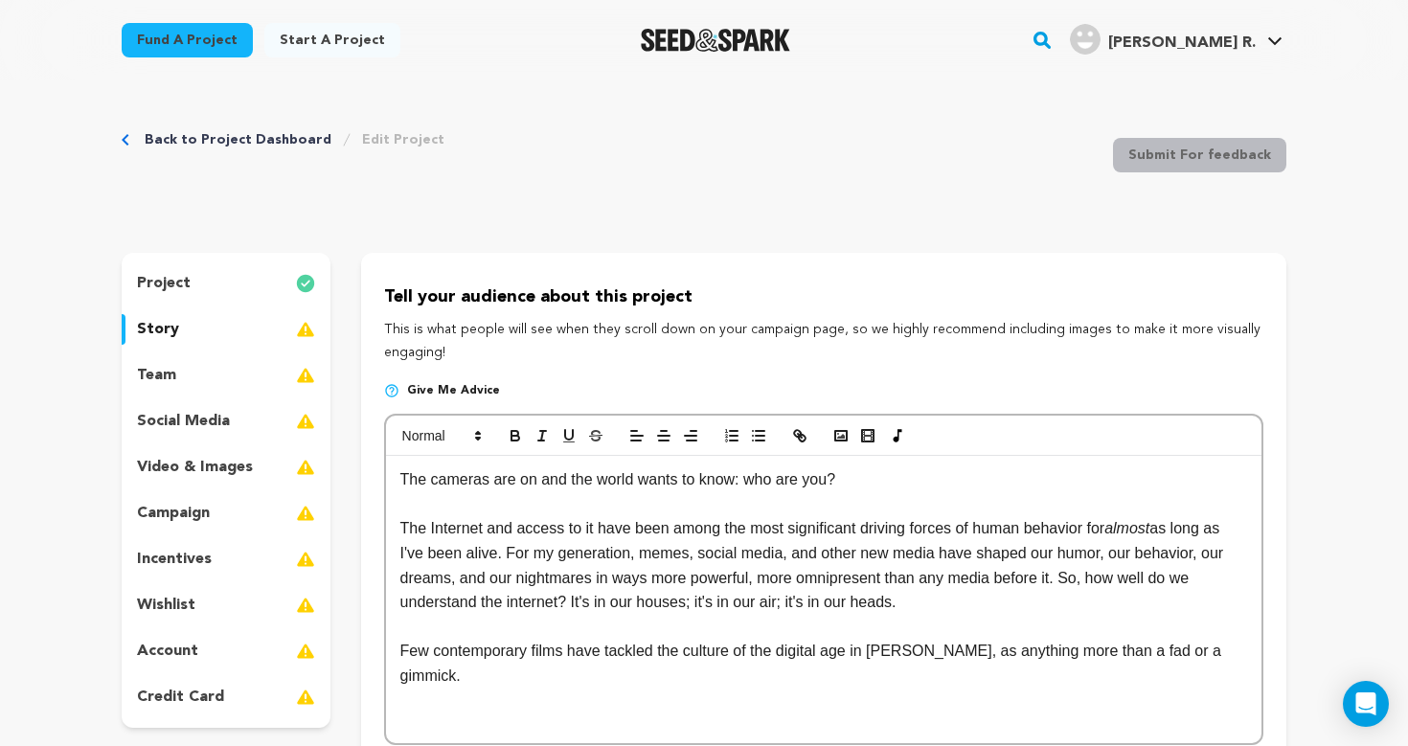
scroll to position [0, 0]
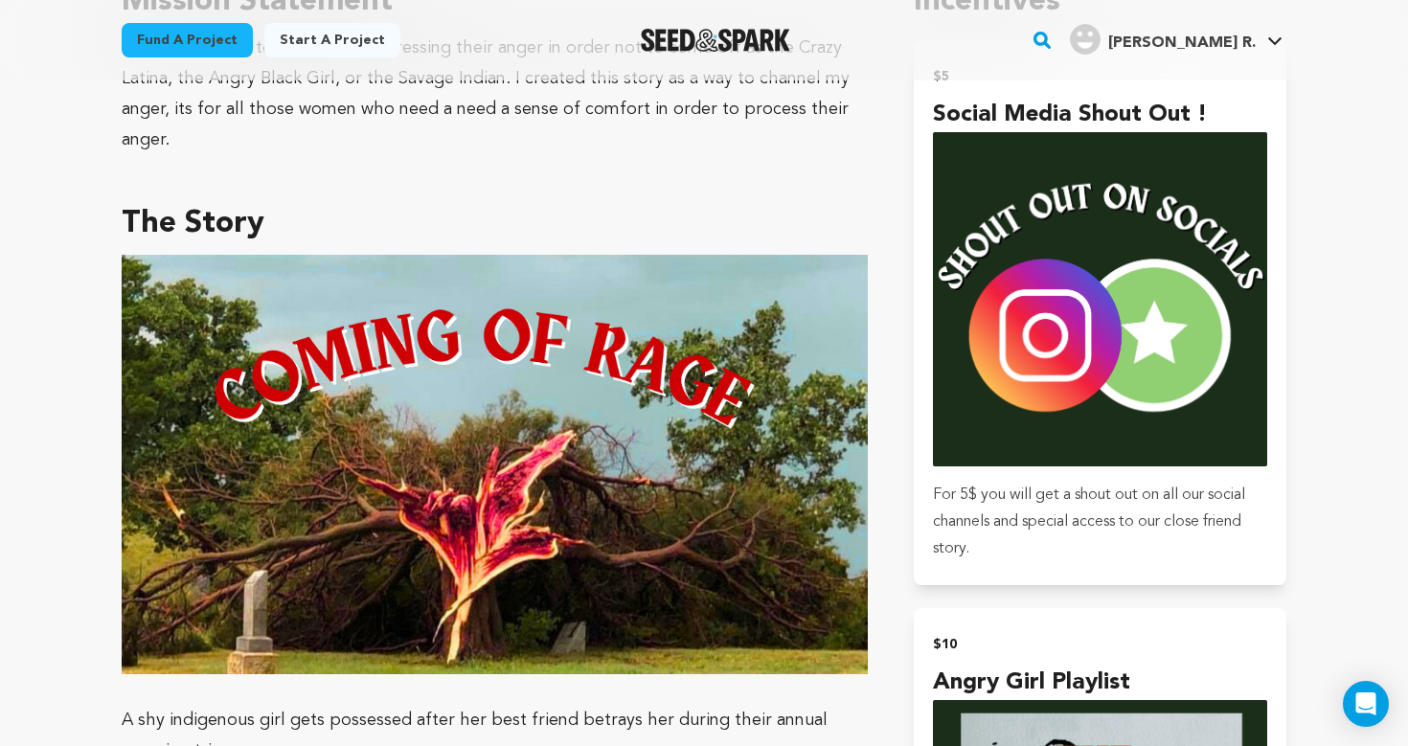
scroll to position [1263, 0]
